Goal: Find specific page/section: Find specific page/section

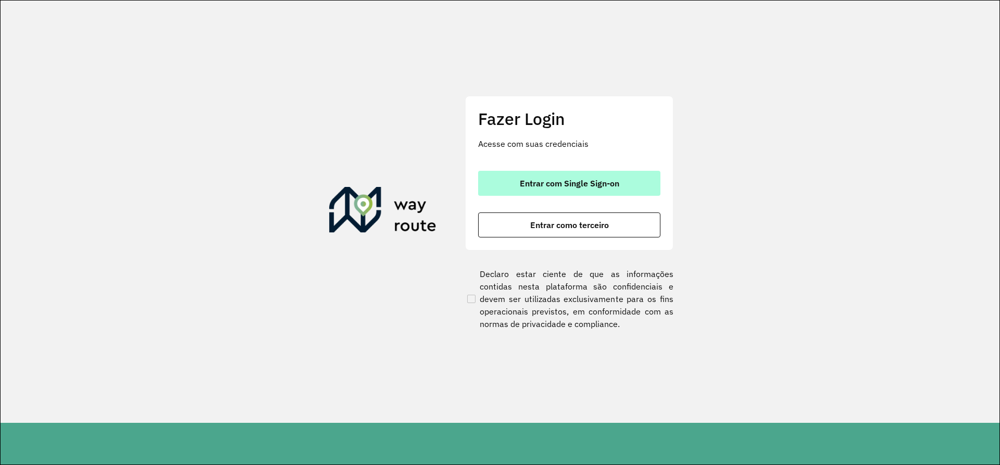
click at [574, 185] on span "Entrar com Single Sign-on" at bounding box center [569, 183] width 99 height 8
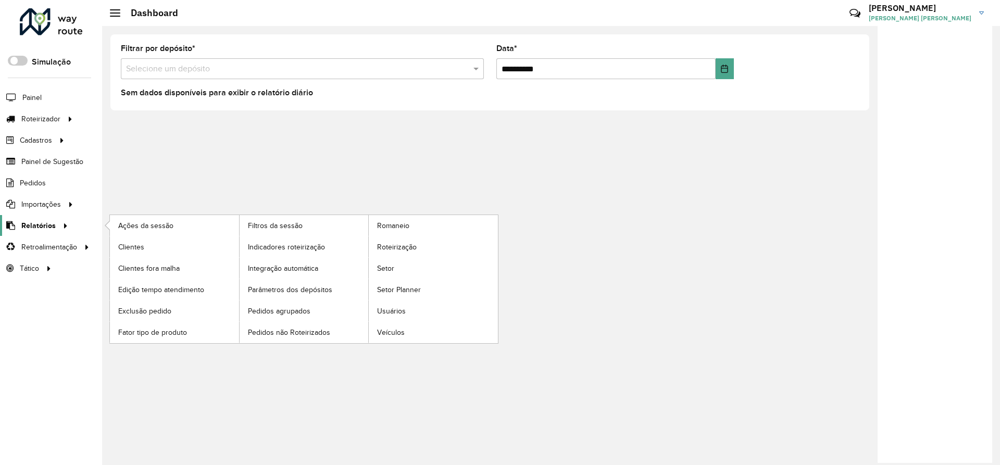
click at [37, 225] on span "Relatórios" at bounding box center [38, 225] width 34 height 11
